Goal: Task Accomplishment & Management: Use online tool/utility

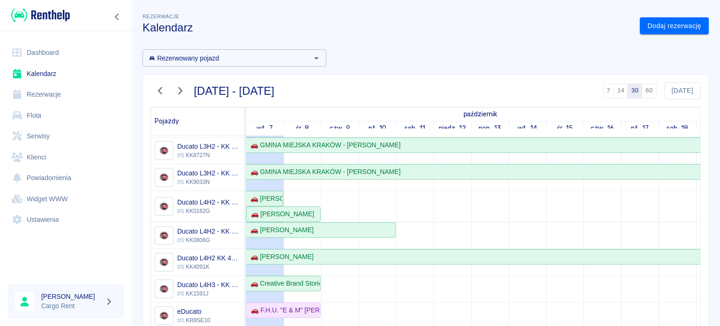
scroll to position [111, 0]
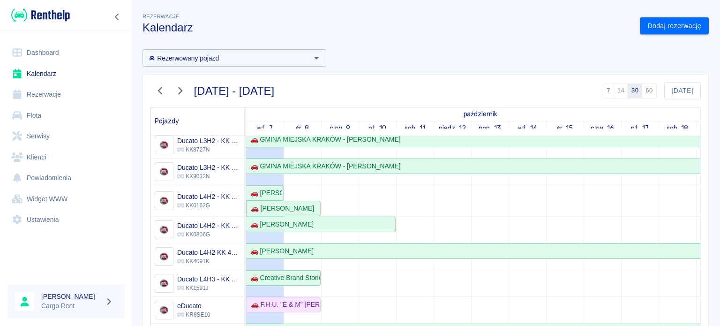
click at [261, 188] on div "🚗 [PERSON_NAME]" at bounding box center [264, 193] width 36 height 10
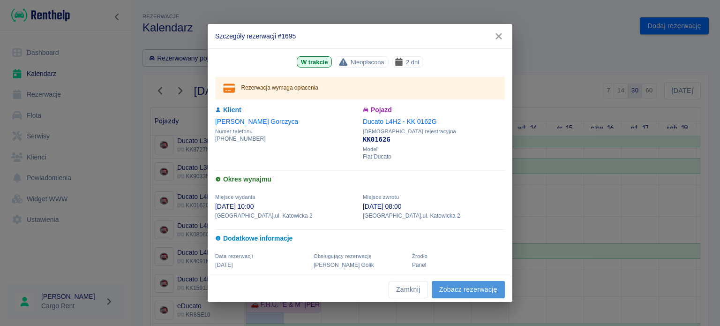
click at [344, 293] on link "Zobacz rezerwację" at bounding box center [467, 289] width 73 height 17
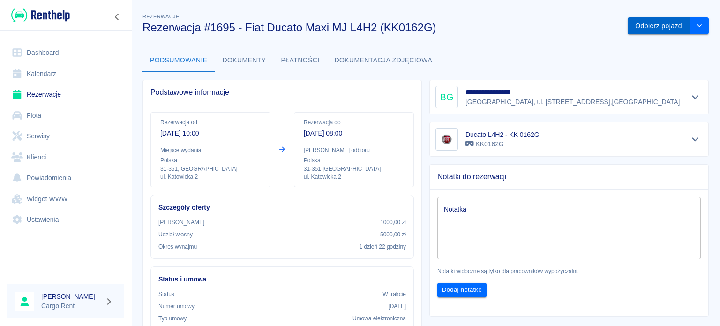
click at [344, 32] on button "Odbierz pojazd" at bounding box center [658, 25] width 62 height 17
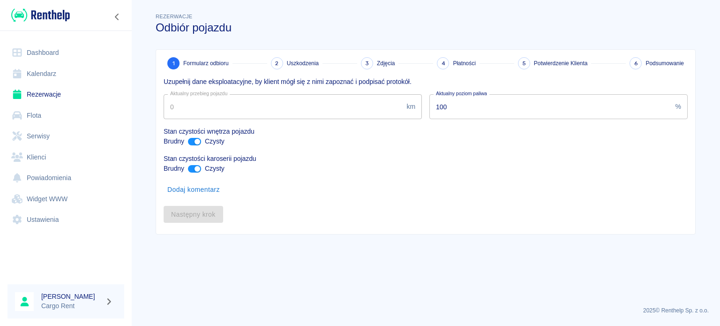
type input "34444"
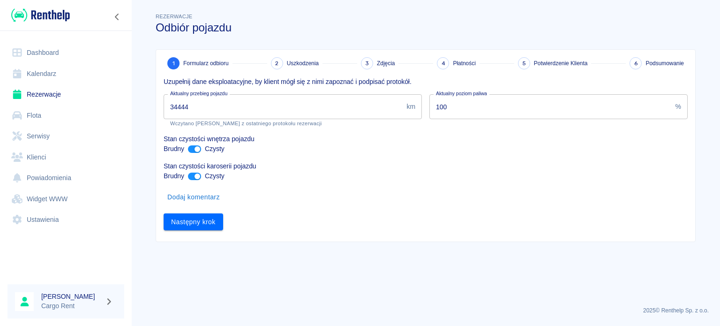
click at [186, 237] on div "1 Formularz odbioru 2 Uszkodzenia 3 Zdjęcia 4 Płatności 5 Potwierdzenie Klienta…" at bounding box center [425, 146] width 539 height 192
click at [201, 221] on button "Następny krok" at bounding box center [194, 221] width 60 height 17
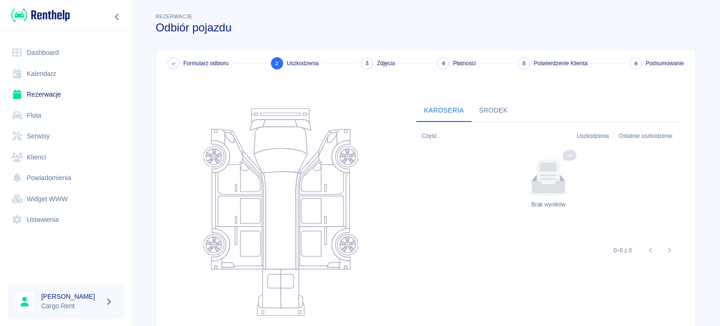
scroll to position [121, 0]
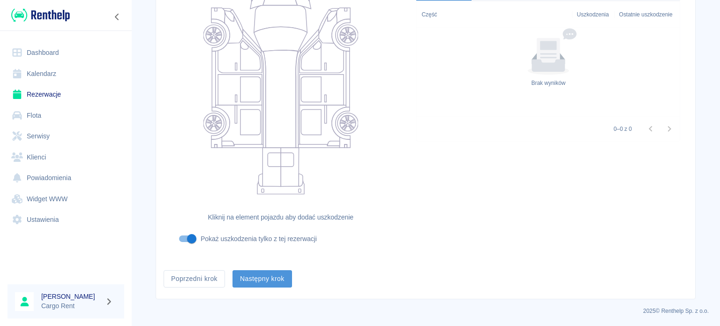
click at [256, 275] on button "Następny krok" at bounding box center [262, 278] width 60 height 17
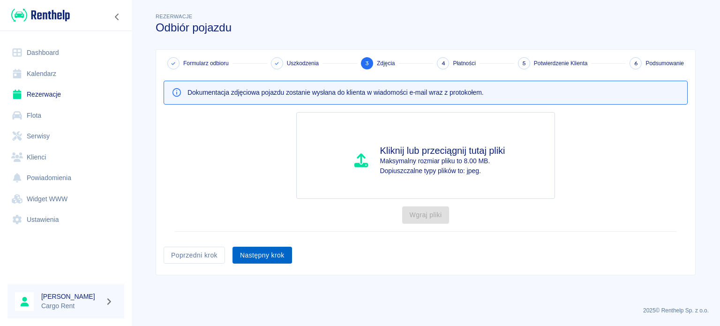
click at [269, 261] on button "Następny krok" at bounding box center [262, 254] width 60 height 17
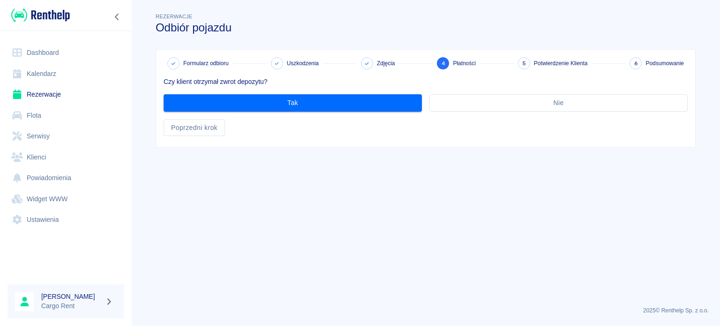
click at [344, 93] on div "Nie" at bounding box center [555, 99] width 266 height 25
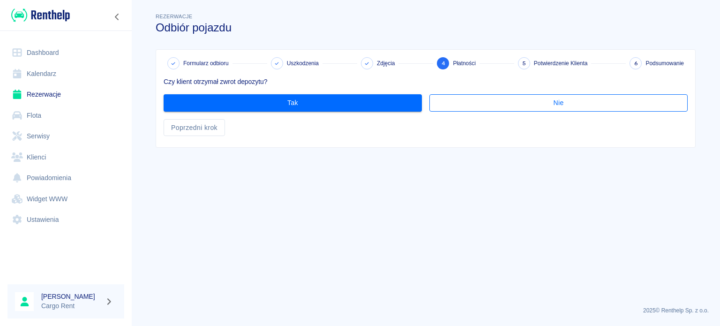
click at [344, 97] on button "Nie" at bounding box center [558, 102] width 258 height 17
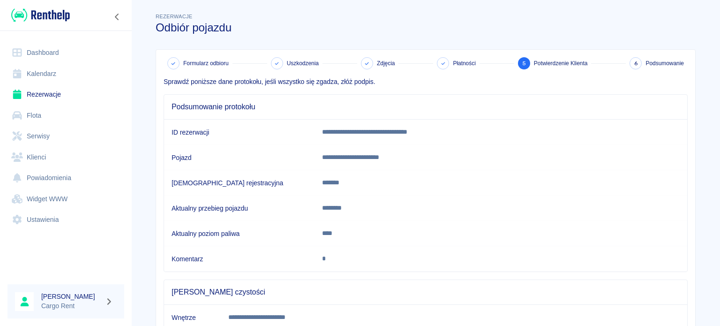
scroll to position [175, 0]
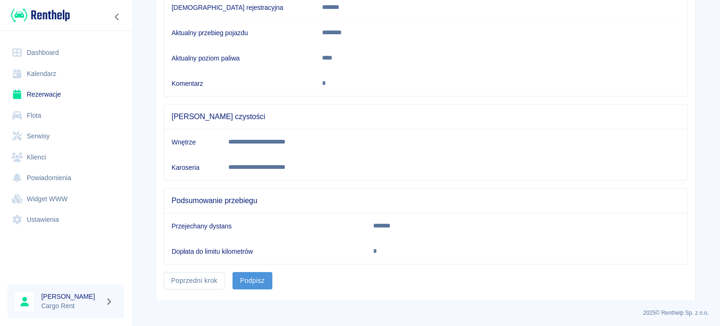
click at [251, 277] on button "Podpisz" at bounding box center [252, 280] width 40 height 17
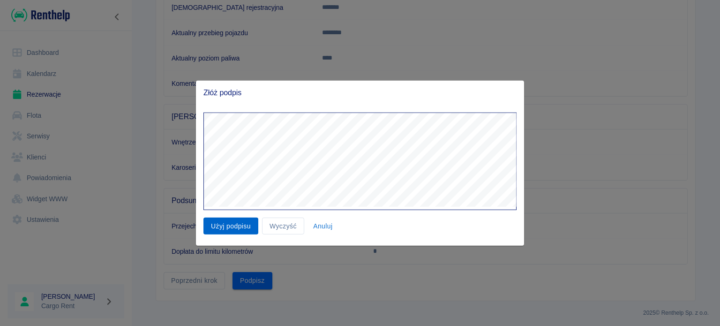
click at [244, 226] on button "Użyj podpisu" at bounding box center [230, 225] width 55 height 17
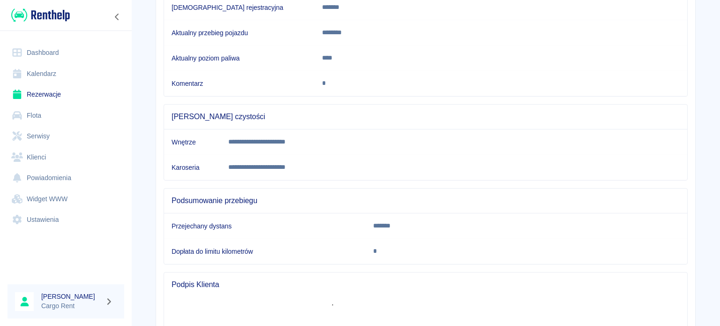
scroll to position [298, 0]
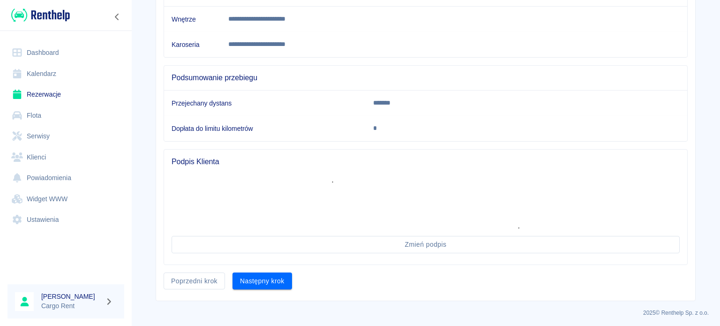
click at [275, 269] on div "Następny krok" at bounding box center [258, 277] width 67 height 25
click at [274, 274] on button "Następny krok" at bounding box center [262, 280] width 60 height 17
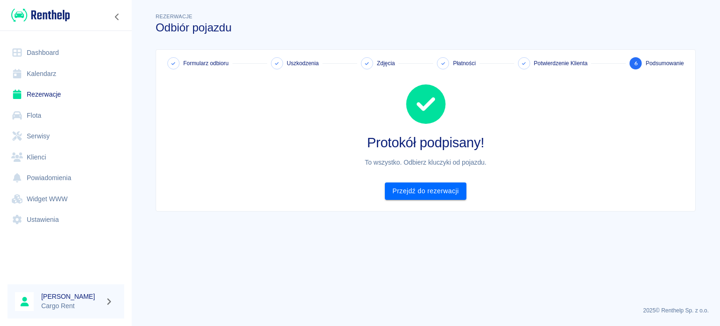
click at [62, 14] on img at bounding box center [40, 14] width 59 height 15
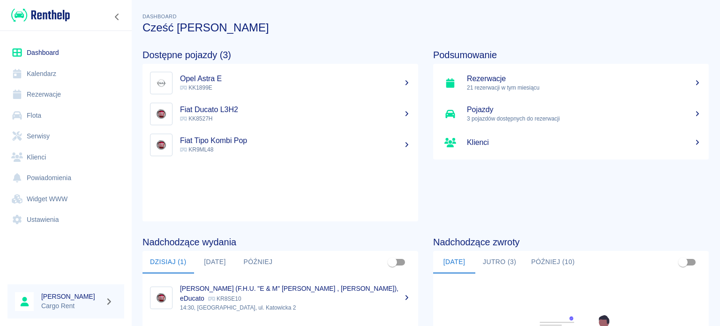
click at [38, 64] on link "Kalendarz" at bounding box center [65, 73] width 117 height 21
